Goal: Browse casually

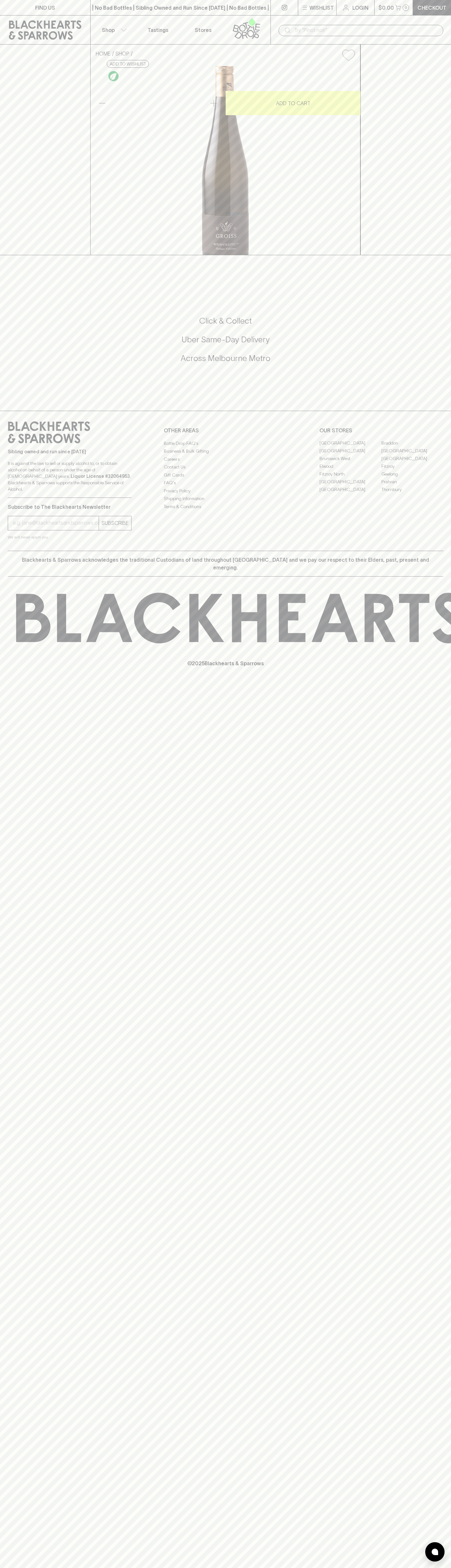
click at [441, 30] on div "​" at bounding box center [361, 30] width 165 height 12
click at [424, 1447] on div "FIND US | No Bad Bottles | Sibling Owned and Run Since [DATE] | No Bad Bottles …" at bounding box center [226, 784] width 451 height 1568
click at [355, 1567] on html "FIND US | No Bad Bottles | Sibling Owned and Run Since [DATE] | No Bad Bottles …" at bounding box center [226, 784] width 451 height 1568
click at [19, 852] on div "FIND US | No Bad Bottles | Sibling Owned and Run Since [DATE] | No Bad Bottles …" at bounding box center [226, 784] width 451 height 1568
